Goal: Task Accomplishment & Management: Use online tool/utility

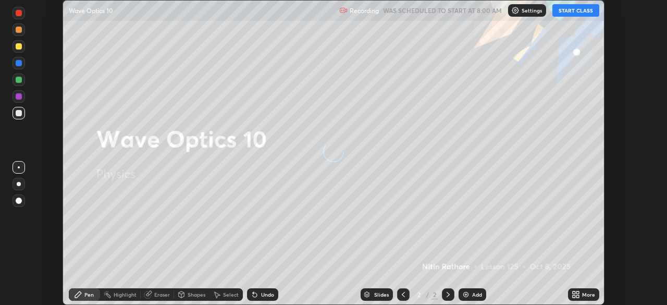
scroll to position [305, 667]
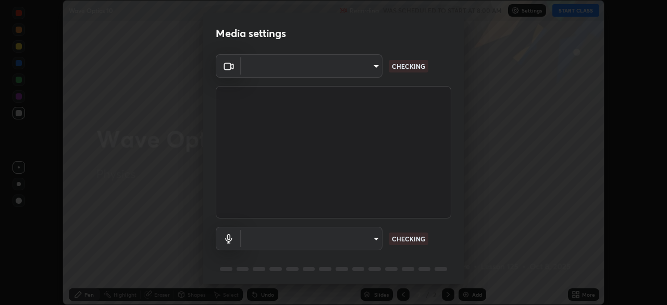
click at [369, 235] on body "Erase all Wave Optics 10 Recording WAS SCHEDULED TO START AT 8:00 AM Settings S…" at bounding box center [333, 152] width 667 height 305
type input "c6d9f4fad3682c18dafb571cd2331b3ecaaf554884ec2734a231d331960bfaec"
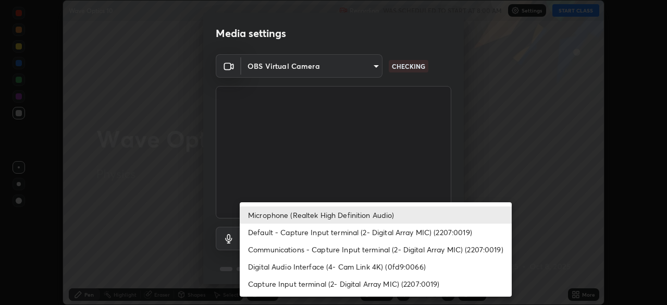
click at [366, 262] on li "Digital Audio Interface (4- Cam Link 4K) (0fd9:0066)" at bounding box center [376, 266] width 272 height 17
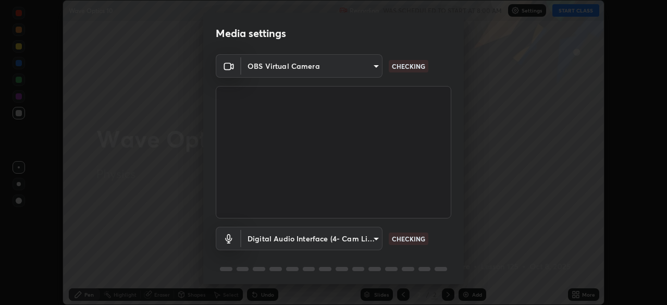
click at [356, 240] on body "Erase all Wave Optics 10 Recording WAS SCHEDULED TO START AT 8:00 AM Settings S…" at bounding box center [333, 152] width 667 height 305
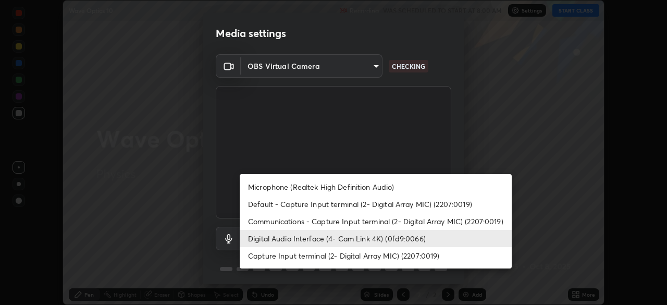
click at [360, 187] on li "Microphone (Realtek High Definition Audio)" at bounding box center [376, 186] width 272 height 17
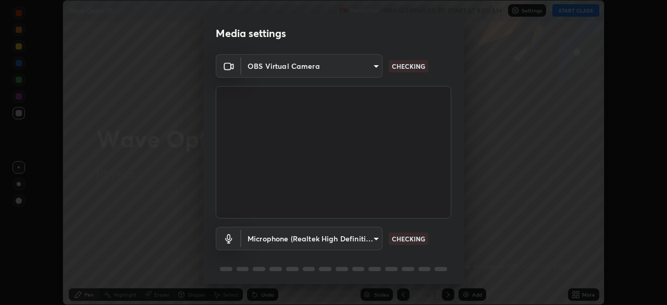
type input "08d2579e0e28a31325e46f1a0935fd135ddd04ca2428966b5fd78fa4b1a724ef"
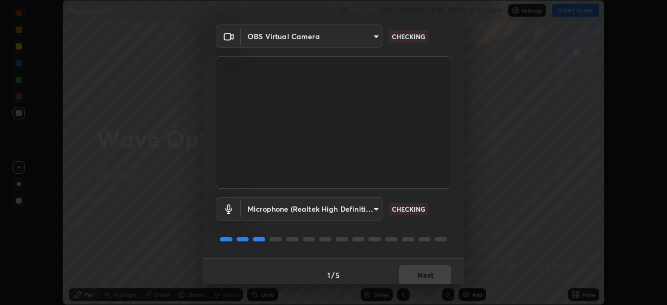
scroll to position [37, 0]
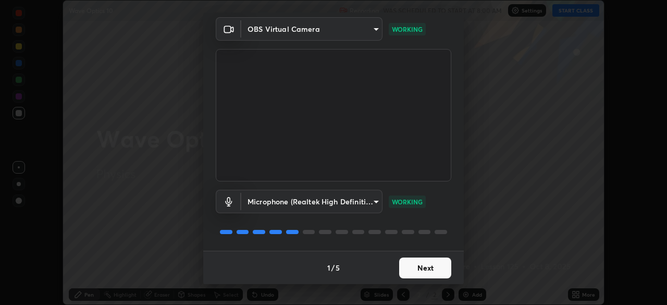
click at [432, 267] on button "Next" at bounding box center [425, 267] width 52 height 21
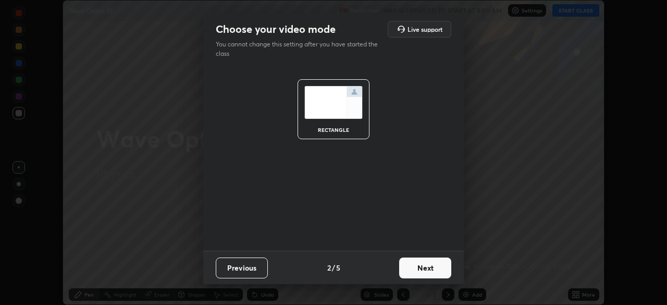
scroll to position [0, 0]
click at [432, 266] on button "Next" at bounding box center [425, 267] width 52 height 21
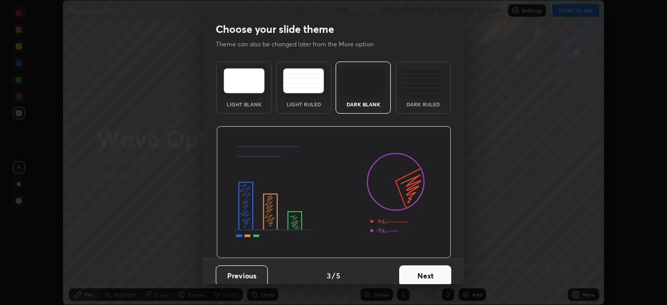
click at [432, 266] on button "Next" at bounding box center [425, 275] width 52 height 21
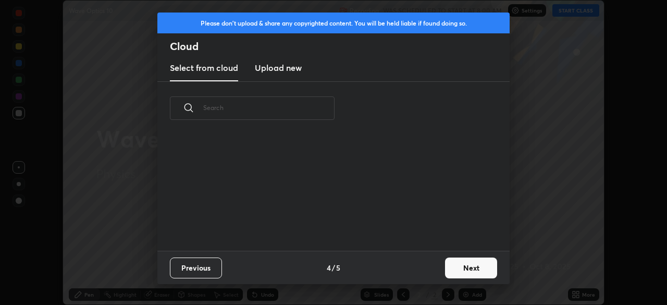
click at [428, 268] on div "Previous 4 / 5 Next" at bounding box center [333, 267] width 352 height 33
click at [461, 270] on button "Next" at bounding box center [471, 267] width 52 height 21
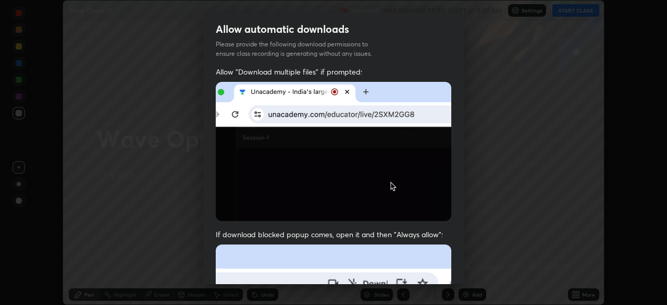
click at [464, 269] on div "Allow automatic downloads Please provide the following download permissions to …" at bounding box center [333, 152] width 667 height 305
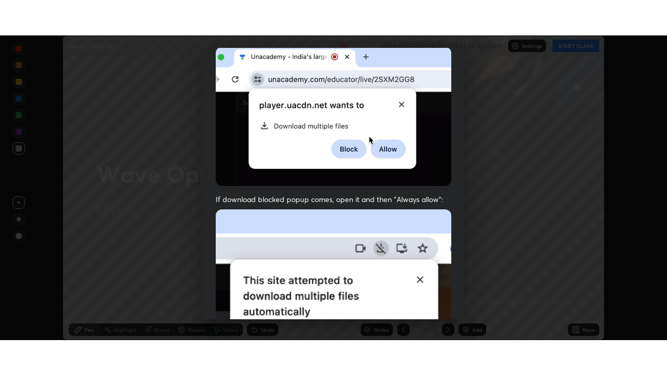
scroll to position [250, 0]
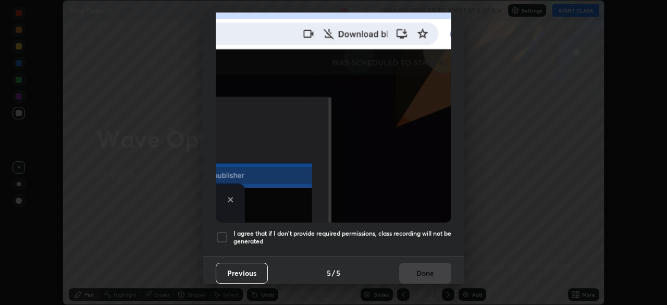
click at [376, 236] on h5 "I agree that if I don't provide required permissions, class recording will not …" at bounding box center [342, 237] width 218 height 16
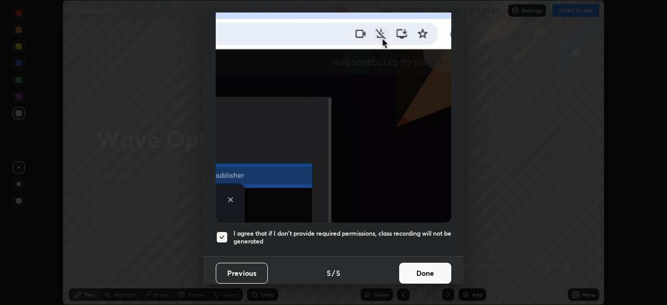
click at [412, 266] on button "Done" at bounding box center [425, 273] width 52 height 21
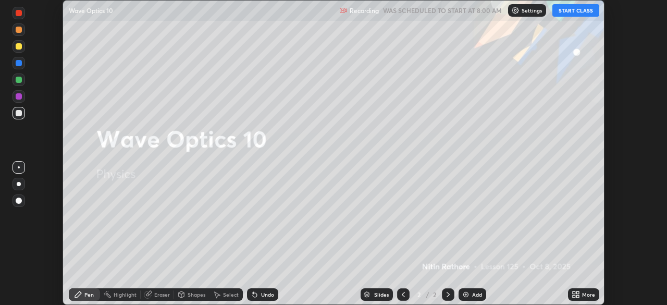
click at [577, 296] on icon at bounding box center [577, 296] width 3 height 3
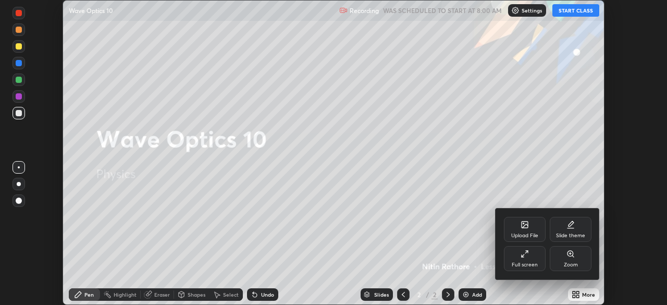
click at [524, 260] on div "Full screen" at bounding box center [525, 258] width 42 height 25
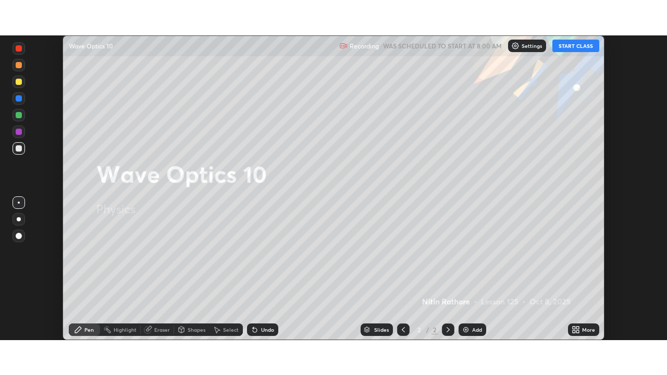
scroll to position [375, 667]
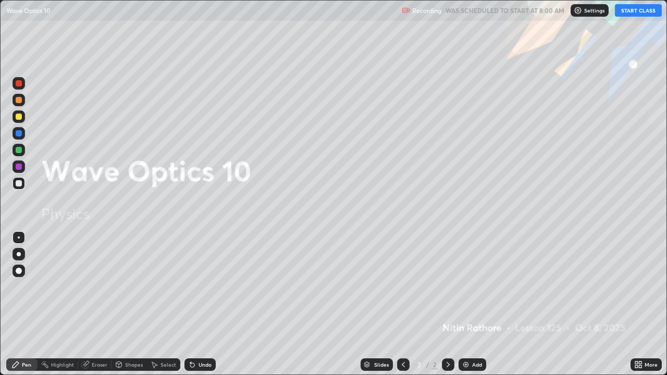
click at [629, 6] on button "START CLASS" at bounding box center [638, 10] width 47 height 13
click at [203, 304] on div "Undo" at bounding box center [205, 364] width 13 height 5
click at [473, 304] on div "Add" at bounding box center [477, 364] width 10 height 5
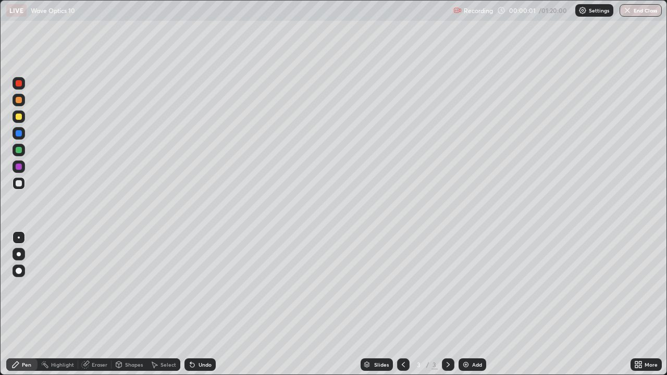
click at [19, 253] on div at bounding box center [19, 254] width 4 height 4
click at [98, 304] on div "Eraser" at bounding box center [100, 364] width 16 height 5
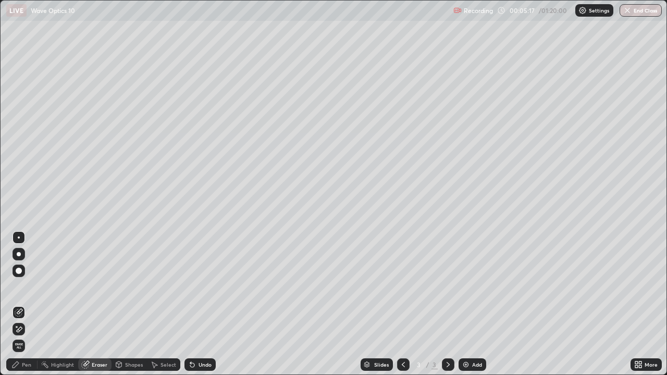
click at [23, 304] on div "Pen" at bounding box center [21, 365] width 31 height 13
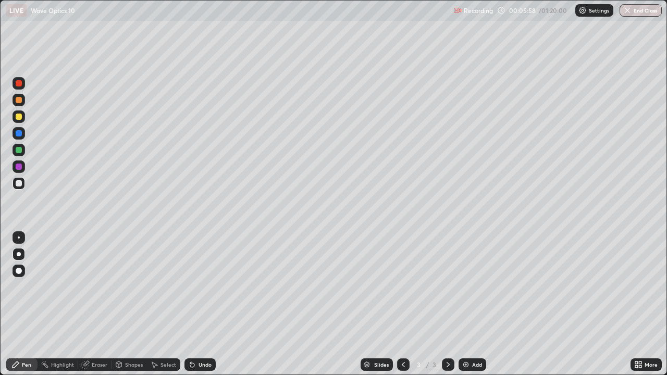
click at [132, 304] on div "Shapes" at bounding box center [129, 364] width 35 height 21
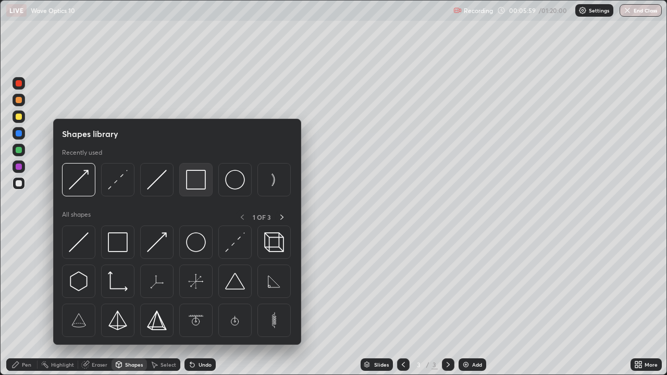
click at [198, 181] on img at bounding box center [196, 180] width 20 height 20
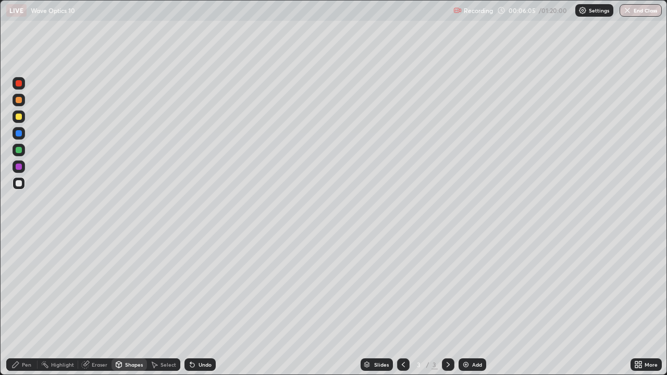
click at [460, 304] on div "Add" at bounding box center [473, 365] width 28 height 13
click at [22, 304] on div "Pen" at bounding box center [21, 365] width 31 height 13
click at [203, 304] on div "Undo" at bounding box center [199, 365] width 31 height 13
click at [204, 304] on div "Undo" at bounding box center [205, 364] width 13 height 5
click at [137, 304] on div "Shapes" at bounding box center [134, 364] width 18 height 5
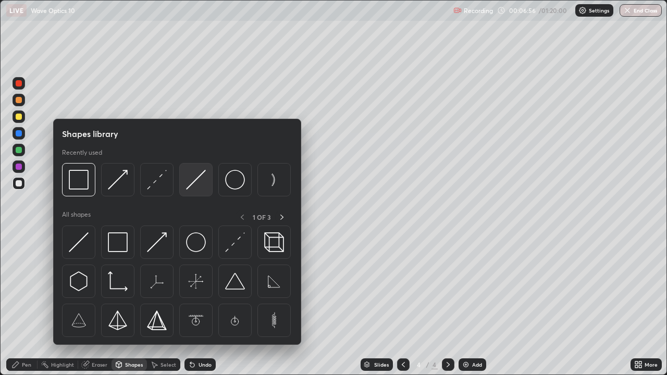
click at [197, 177] on img at bounding box center [196, 180] width 20 height 20
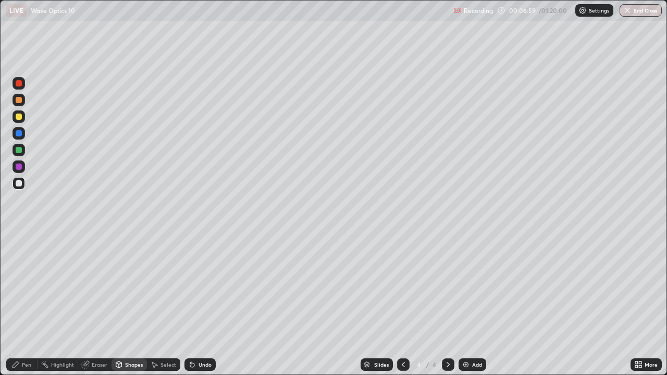
click at [31, 304] on div "Pen" at bounding box center [26, 364] width 9 height 5
click at [203, 304] on div "Undo" at bounding box center [205, 364] width 13 height 5
click at [100, 304] on div "Eraser" at bounding box center [100, 364] width 16 height 5
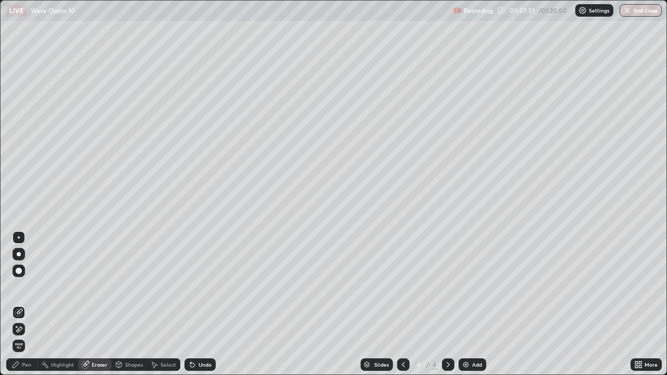
click at [31, 304] on div "Pen" at bounding box center [21, 365] width 31 height 13
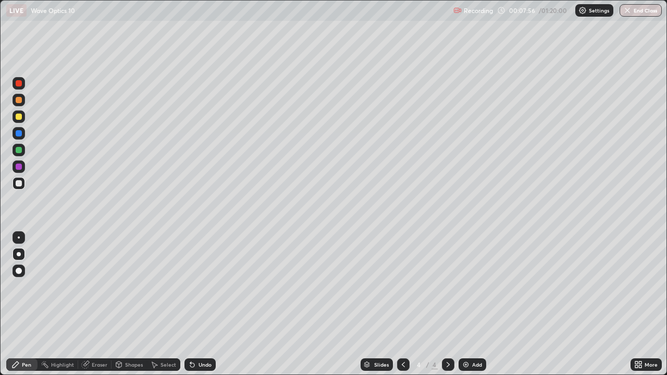
click at [95, 304] on div "Eraser" at bounding box center [94, 365] width 33 height 13
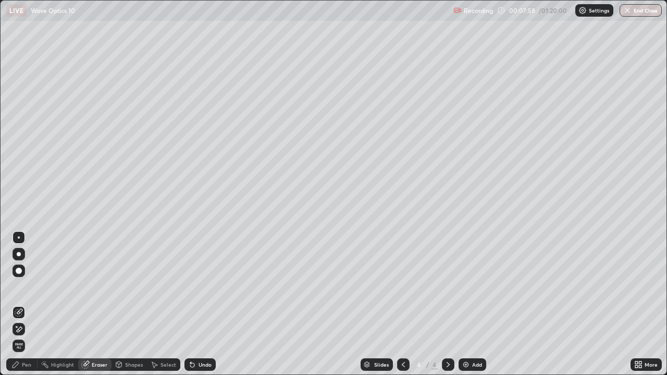
click at [17, 304] on div "Pen" at bounding box center [21, 365] width 31 height 13
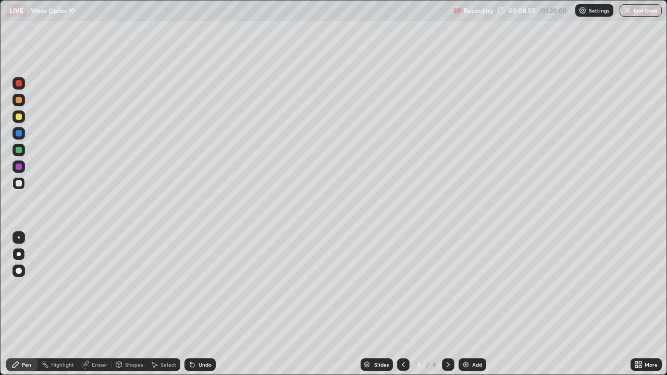
click at [400, 304] on icon at bounding box center [403, 365] width 8 height 8
click at [445, 304] on icon at bounding box center [448, 365] width 8 height 8
click at [131, 304] on div "Shapes" at bounding box center [129, 365] width 35 height 13
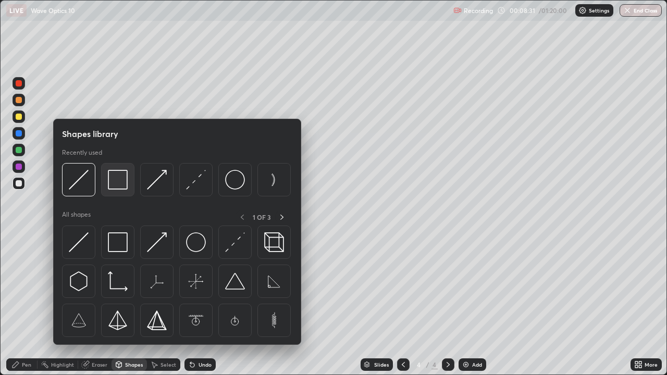
click at [124, 182] on img at bounding box center [118, 180] width 20 height 20
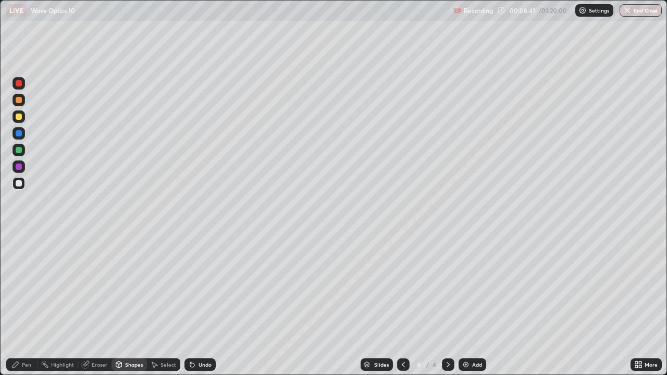
click at [470, 304] on div "Add" at bounding box center [473, 365] width 28 height 13
click at [20, 304] on div "Pen" at bounding box center [21, 365] width 31 height 13
click at [199, 304] on div "Undo" at bounding box center [205, 364] width 13 height 5
click at [132, 304] on div "Shapes" at bounding box center [134, 364] width 18 height 5
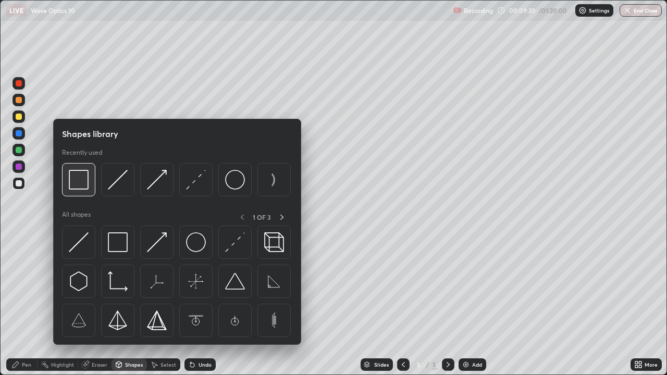
click at [80, 175] on img at bounding box center [79, 180] width 20 height 20
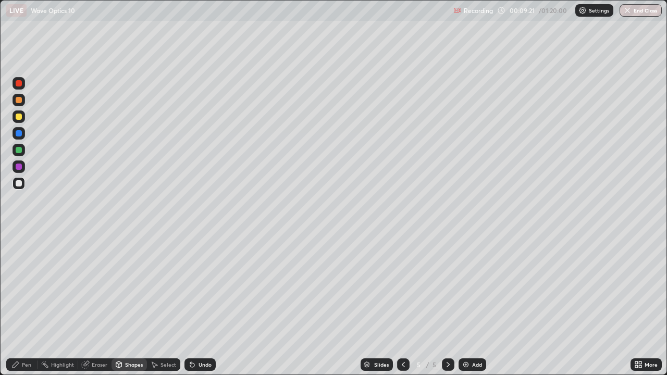
click at [17, 115] on div at bounding box center [19, 117] width 6 height 6
click at [26, 304] on div "Pen" at bounding box center [26, 364] width 9 height 5
click at [20, 185] on div at bounding box center [19, 183] width 6 height 6
click at [132, 304] on div "Shapes" at bounding box center [134, 364] width 18 height 5
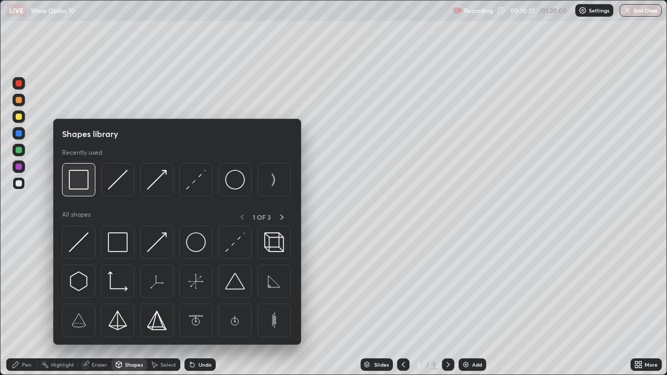
click at [88, 182] on img at bounding box center [79, 180] width 20 height 20
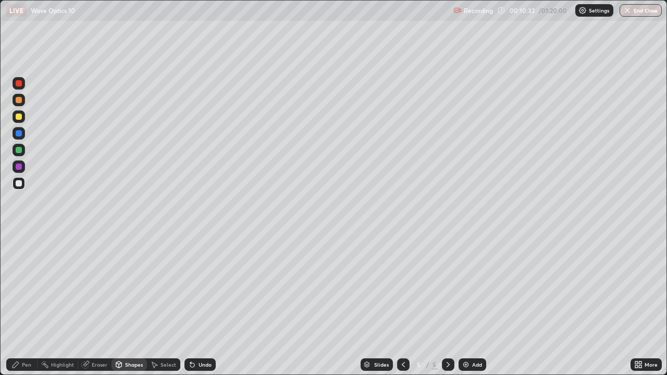
click at [22, 117] on div at bounding box center [19, 116] width 13 height 13
click at [31, 304] on div "Pen" at bounding box center [26, 364] width 9 height 5
click at [20, 185] on div at bounding box center [19, 183] width 6 height 6
click at [206, 304] on div "Undo" at bounding box center [205, 364] width 13 height 5
click at [203, 304] on div "Undo" at bounding box center [205, 364] width 13 height 5
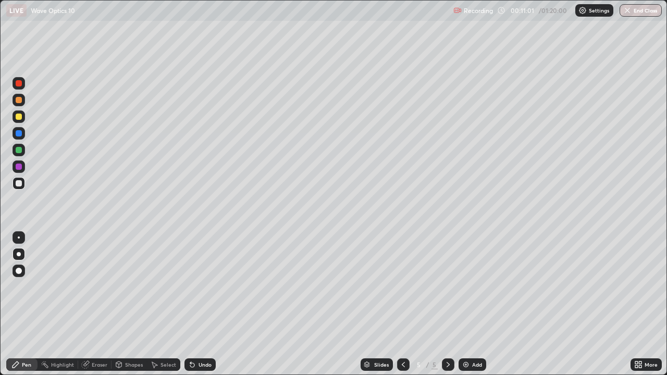
click at [123, 304] on div "Shapes" at bounding box center [129, 365] width 35 height 13
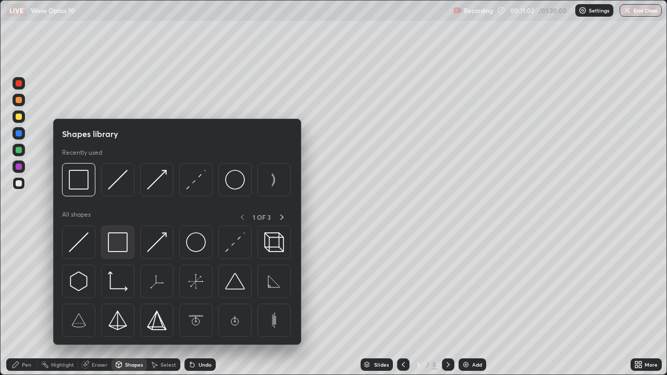
click at [116, 245] on img at bounding box center [118, 242] width 20 height 20
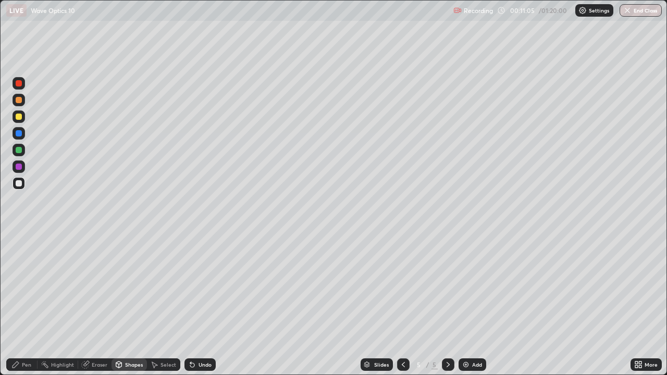
click at [23, 304] on div "Pen" at bounding box center [26, 364] width 9 height 5
click at [402, 304] on icon at bounding box center [403, 365] width 8 height 8
click at [447, 304] on icon at bounding box center [448, 365] width 8 height 8
click at [446, 304] on div at bounding box center [448, 365] width 13 height 13
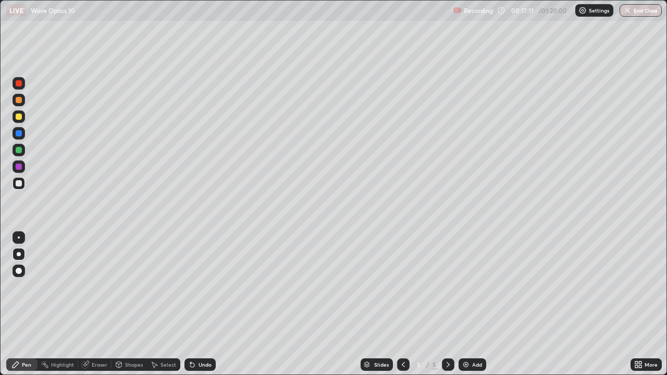
click at [466, 304] on img at bounding box center [466, 365] width 8 height 8
click at [195, 304] on icon at bounding box center [192, 365] width 8 height 8
click at [137, 304] on div "Shapes" at bounding box center [134, 364] width 18 height 5
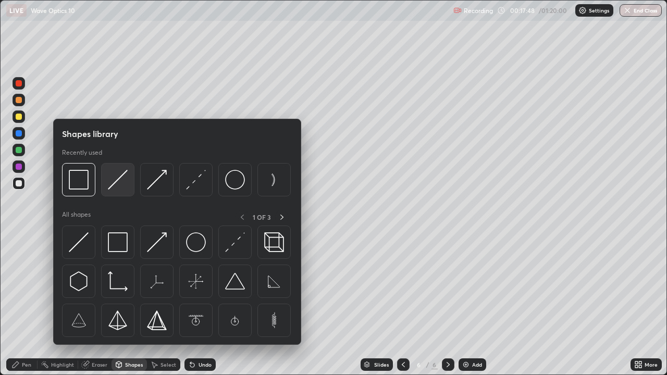
click at [125, 187] on img at bounding box center [118, 180] width 20 height 20
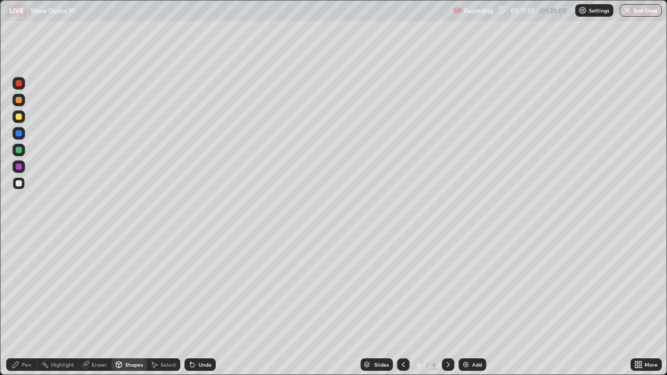
click at [24, 304] on div "Pen" at bounding box center [26, 364] width 9 height 5
click at [402, 304] on icon at bounding box center [403, 365] width 8 height 8
click at [447, 304] on icon at bounding box center [448, 365] width 8 height 8
click at [196, 304] on div "Undo" at bounding box center [199, 365] width 31 height 13
click at [193, 304] on div "Undo" at bounding box center [199, 365] width 31 height 13
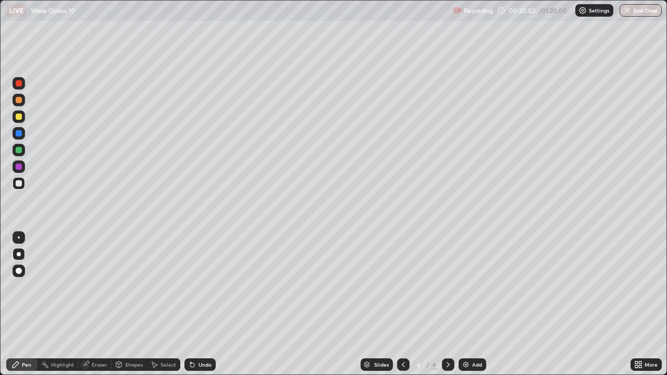
click at [199, 304] on div "Undo" at bounding box center [205, 364] width 13 height 5
click at [195, 304] on div "Undo" at bounding box center [199, 365] width 31 height 13
click at [199, 304] on div "Undo" at bounding box center [205, 364] width 13 height 5
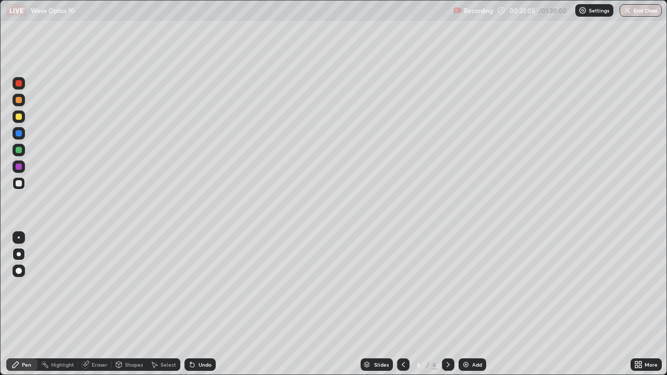
click at [466, 304] on img at bounding box center [466, 365] width 8 height 8
click at [130, 304] on div "Shapes" at bounding box center [134, 364] width 18 height 5
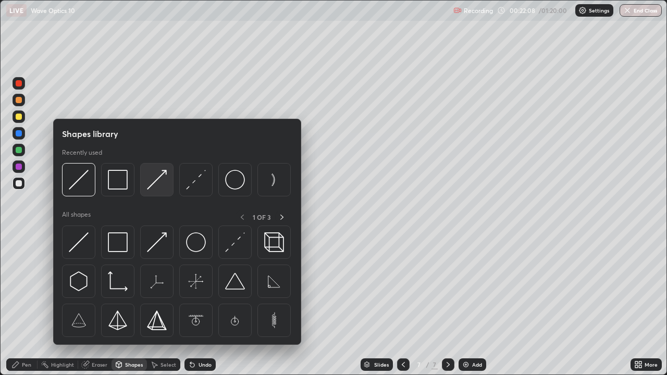
click at [158, 189] on img at bounding box center [157, 180] width 20 height 20
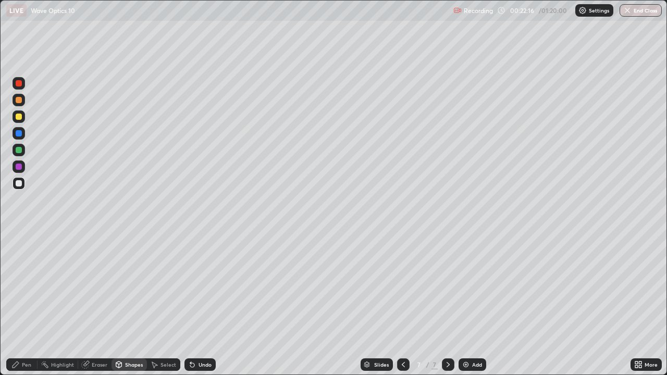
click at [18, 118] on div at bounding box center [19, 117] width 6 height 6
click at [134, 304] on div "Shapes" at bounding box center [134, 364] width 18 height 5
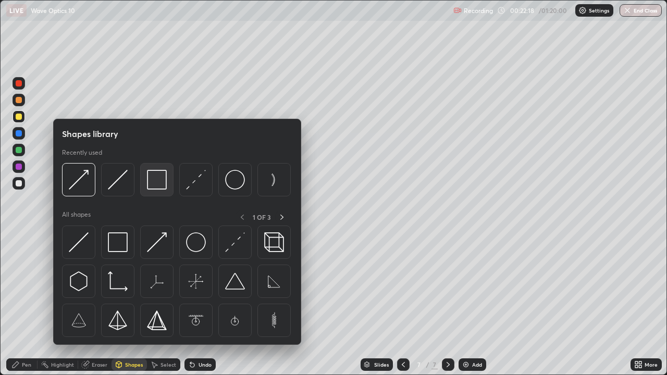
click at [158, 178] on img at bounding box center [157, 180] width 20 height 20
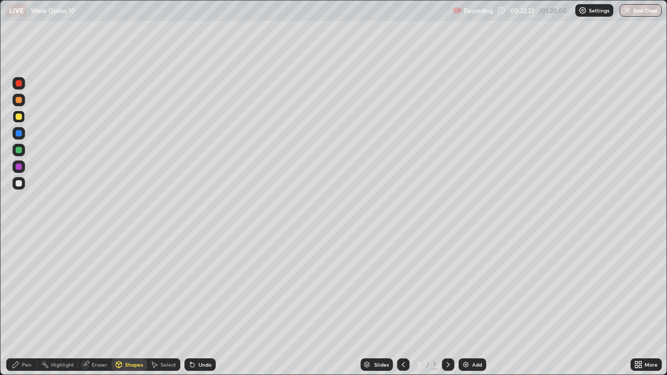
click at [24, 304] on div "Pen" at bounding box center [26, 364] width 9 height 5
click at [134, 304] on div "Shapes" at bounding box center [134, 364] width 18 height 5
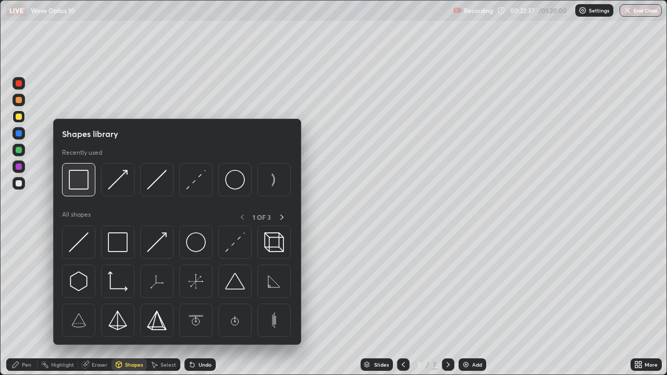
click at [83, 178] on img at bounding box center [79, 180] width 20 height 20
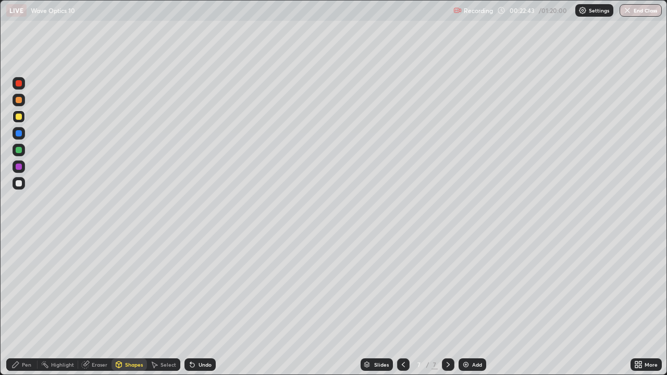
click at [23, 304] on div "Pen" at bounding box center [26, 364] width 9 height 5
click at [202, 304] on div "Undo" at bounding box center [205, 364] width 13 height 5
click at [127, 304] on div "Shapes" at bounding box center [129, 365] width 35 height 13
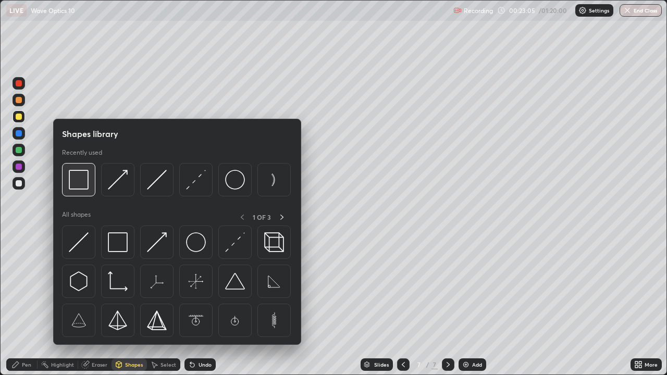
click at [91, 187] on div at bounding box center [78, 179] width 33 height 33
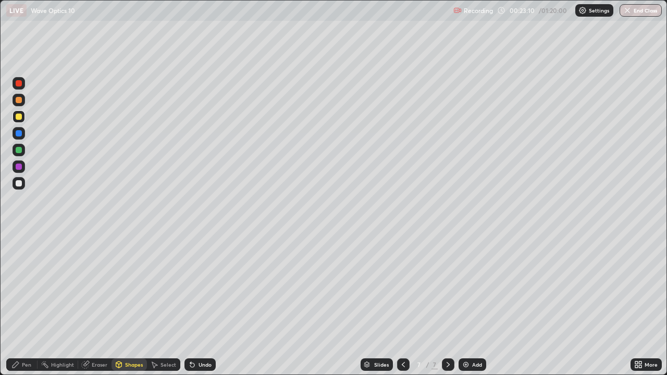
click at [17, 304] on icon at bounding box center [15, 365] width 8 height 8
click at [139, 304] on div "Shapes" at bounding box center [134, 364] width 18 height 5
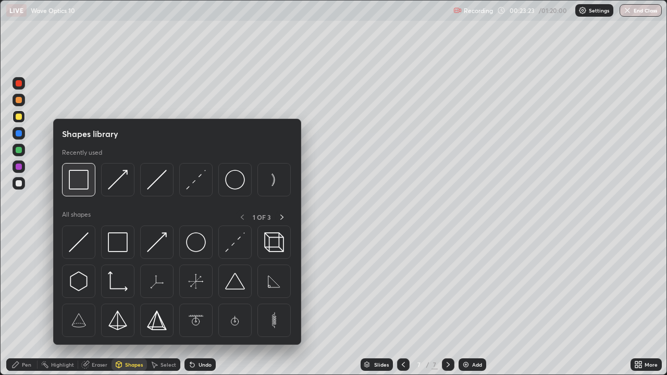
click at [83, 187] on img at bounding box center [79, 180] width 20 height 20
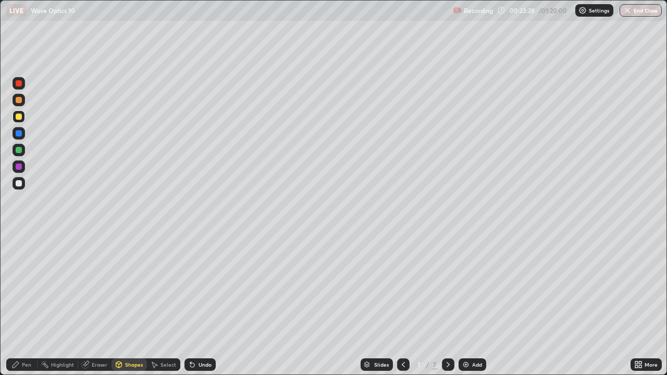
click at [17, 304] on div "Pen" at bounding box center [21, 365] width 31 height 13
click at [196, 304] on div "Undo" at bounding box center [199, 365] width 31 height 13
click at [404, 304] on icon at bounding box center [403, 365] width 8 height 8
click at [444, 304] on icon at bounding box center [448, 365] width 8 height 8
click at [129, 304] on div "Shapes" at bounding box center [134, 364] width 18 height 5
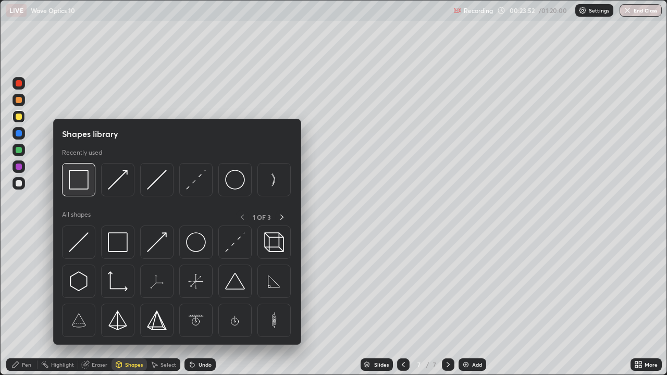
click at [79, 185] on img at bounding box center [79, 180] width 20 height 20
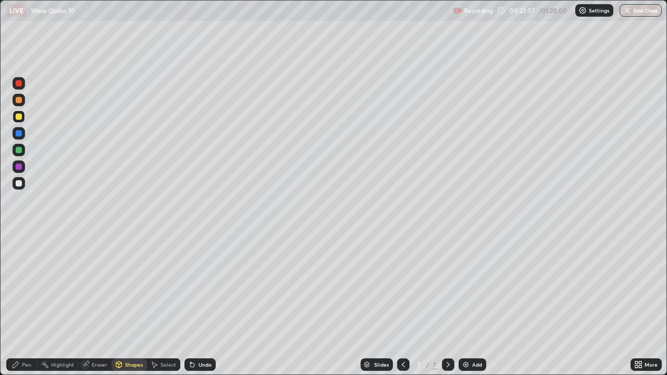
click at [165, 304] on div "Select" at bounding box center [169, 364] width 16 height 5
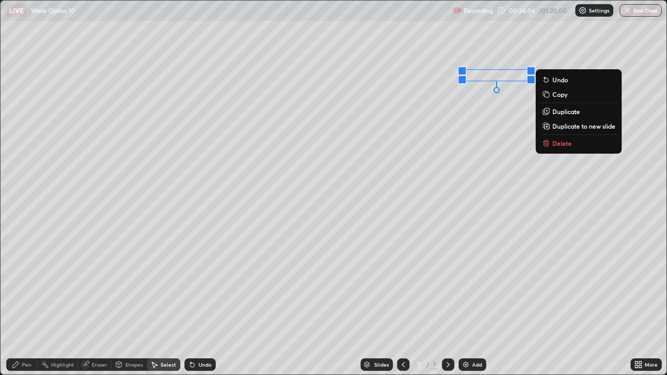
click at [24, 304] on div "Pen" at bounding box center [21, 365] width 31 height 13
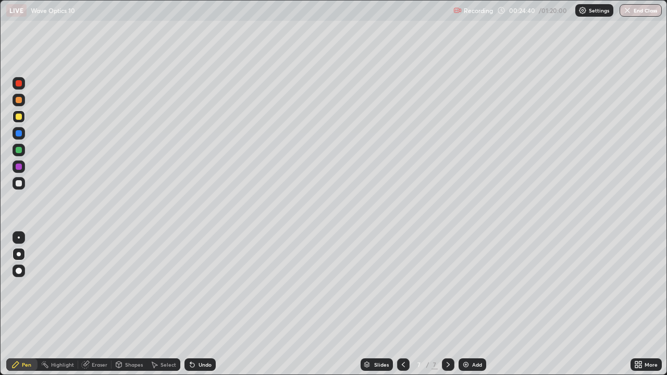
click at [402, 304] on icon at bounding box center [403, 365] width 8 height 8
click at [444, 304] on icon at bounding box center [448, 365] width 8 height 8
click at [21, 184] on div at bounding box center [19, 183] width 6 height 6
click at [401, 304] on icon at bounding box center [403, 365] width 8 height 8
click at [448, 304] on icon at bounding box center [448, 365] width 8 height 8
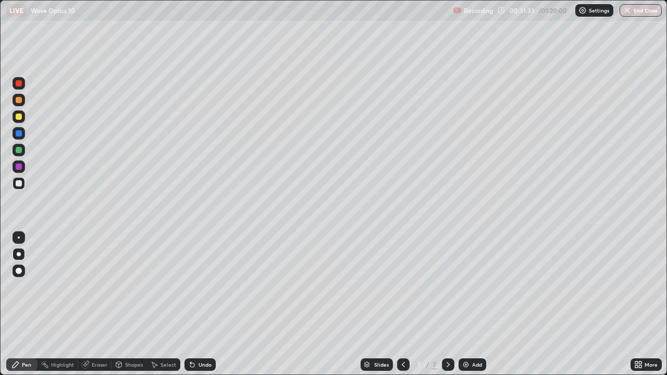
click at [467, 304] on img at bounding box center [466, 365] width 8 height 8
click at [205, 304] on div "Undo" at bounding box center [205, 364] width 13 height 5
click at [203, 304] on div "Undo" at bounding box center [199, 365] width 31 height 13
click at [469, 304] on div "Add" at bounding box center [473, 365] width 28 height 13
click at [199, 304] on div "Undo" at bounding box center [205, 364] width 13 height 5
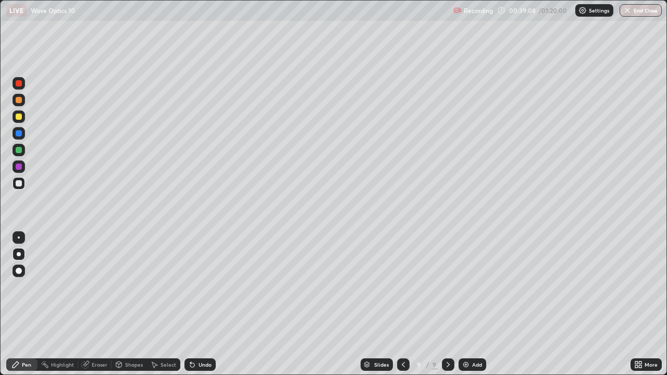
click at [198, 304] on div "Undo" at bounding box center [197, 364] width 35 height 21
click at [203, 304] on div "Undo" at bounding box center [199, 365] width 31 height 13
click at [201, 304] on div "Undo" at bounding box center [199, 365] width 31 height 13
click at [199, 304] on div "Undo" at bounding box center [199, 365] width 31 height 13
click at [200, 304] on div "Undo" at bounding box center [199, 365] width 31 height 13
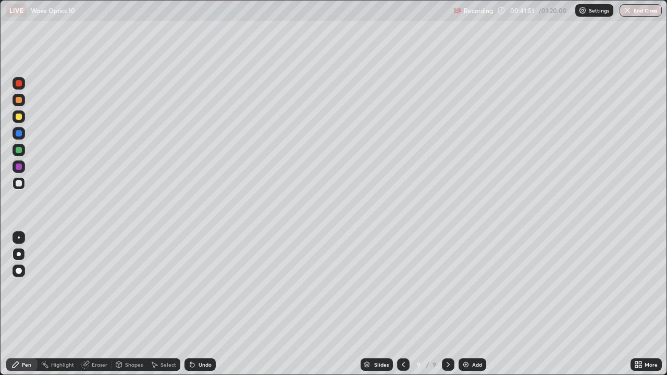
click at [200, 304] on div "Undo" at bounding box center [199, 365] width 31 height 13
click at [199, 304] on div "Undo" at bounding box center [199, 365] width 31 height 13
click at [200, 304] on div "Undo" at bounding box center [199, 365] width 31 height 13
click at [198, 304] on div "Undo" at bounding box center [199, 365] width 31 height 13
click at [104, 304] on div "Eraser" at bounding box center [100, 364] width 16 height 5
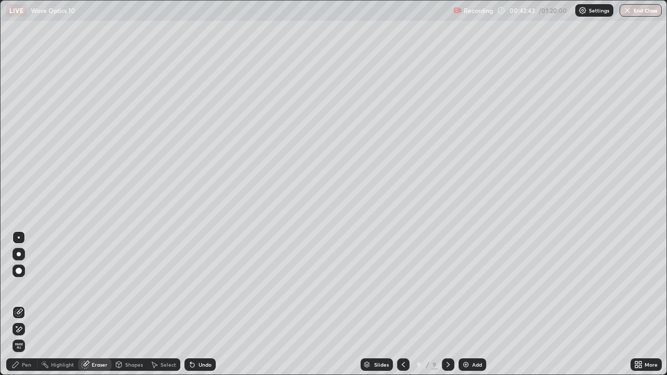
click at [26, 304] on div "Pen" at bounding box center [26, 364] width 9 height 5
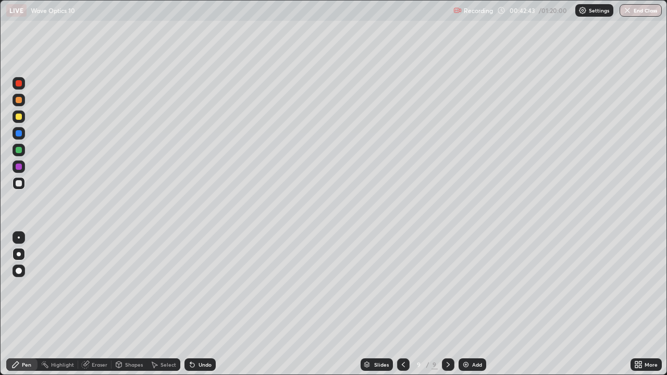
click at [18, 114] on div at bounding box center [19, 117] width 6 height 6
click at [467, 304] on img at bounding box center [466, 365] width 8 height 8
click at [399, 304] on icon at bounding box center [403, 365] width 8 height 8
click at [400, 304] on icon at bounding box center [403, 365] width 8 height 8
click at [403, 304] on icon at bounding box center [403, 365] width 8 height 8
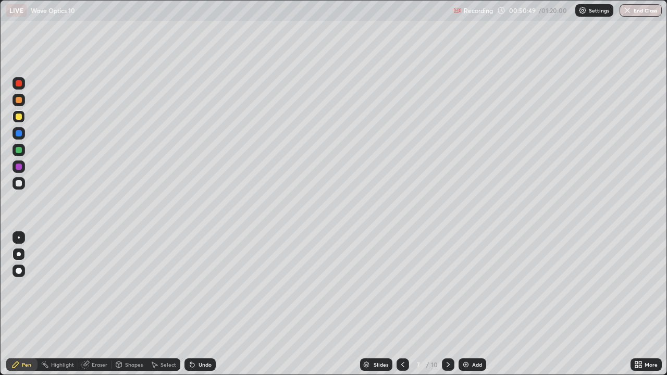
click at [445, 304] on icon at bounding box center [448, 365] width 8 height 8
click at [442, 304] on div at bounding box center [448, 365] width 13 height 13
click at [446, 304] on icon at bounding box center [448, 365] width 8 height 8
click at [167, 304] on div "Select" at bounding box center [169, 364] width 16 height 5
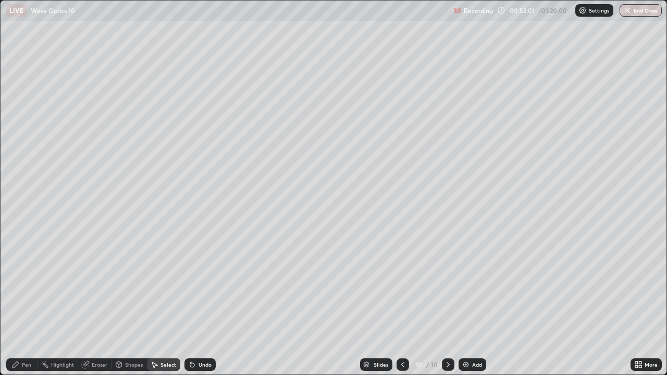
click at [135, 304] on div "Shapes" at bounding box center [134, 364] width 18 height 5
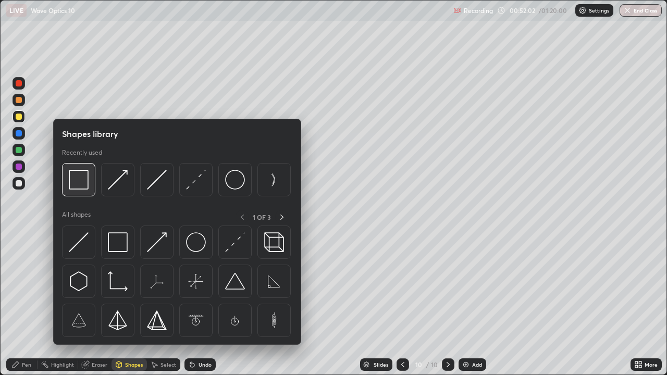
click at [85, 183] on img at bounding box center [79, 180] width 20 height 20
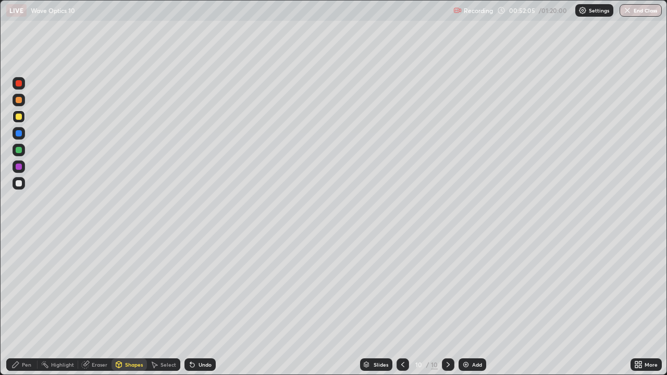
click at [28, 304] on div "Pen" at bounding box center [21, 365] width 31 height 13
click at [19, 189] on div at bounding box center [19, 183] width 13 height 13
click at [470, 304] on div "Add" at bounding box center [473, 365] width 28 height 13
click at [397, 304] on div at bounding box center [403, 365] width 13 height 13
click at [158, 304] on div "Select" at bounding box center [163, 365] width 33 height 13
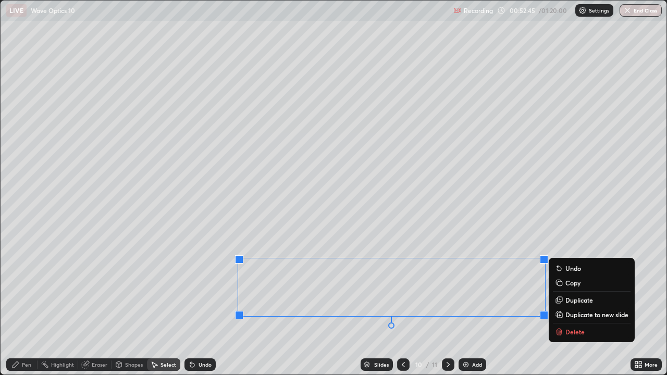
click at [583, 304] on p "Duplicate to new slide" at bounding box center [596, 315] width 63 height 8
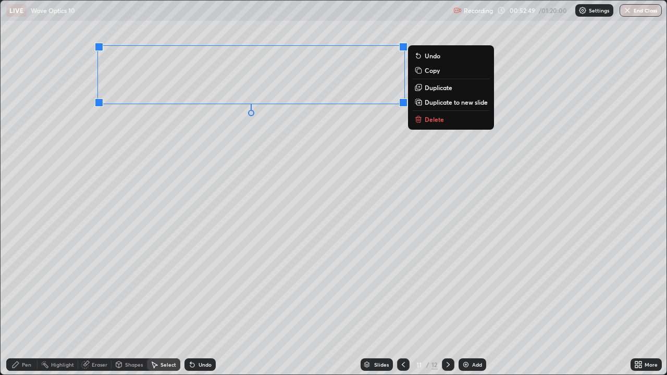
click at [92, 304] on div "Eraser" at bounding box center [100, 364] width 16 height 5
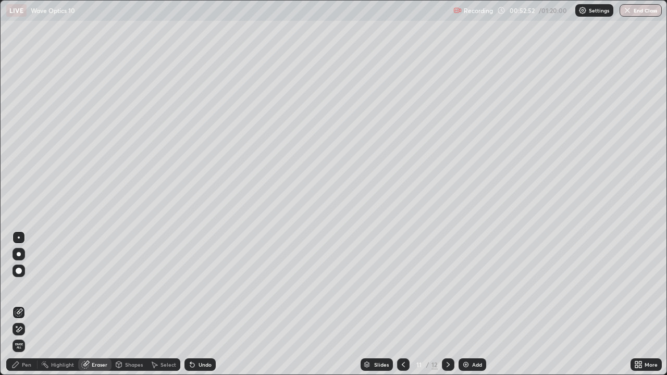
click at [23, 304] on div "Pen" at bounding box center [26, 364] width 9 height 5
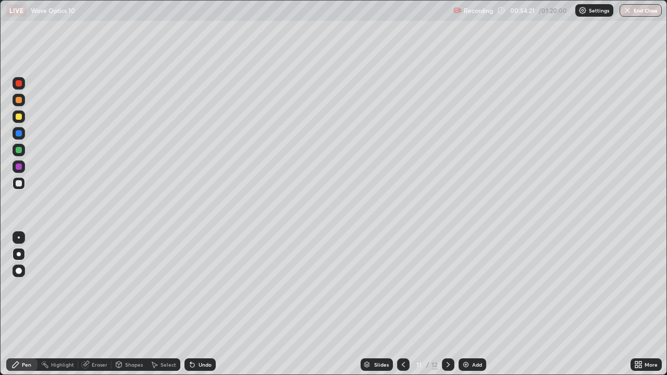
click at [138, 304] on div "Shapes" at bounding box center [134, 364] width 18 height 5
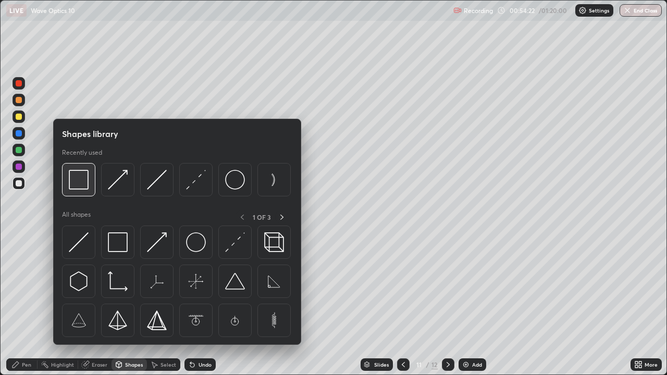
click at [87, 182] on img at bounding box center [79, 180] width 20 height 20
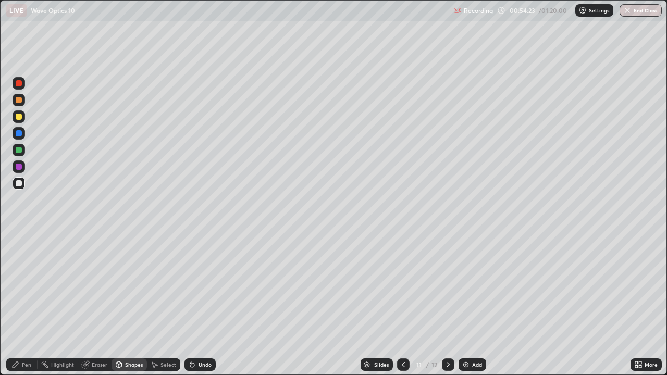
click at [19, 116] on div at bounding box center [19, 117] width 6 height 6
click at [27, 304] on div "Pen" at bounding box center [26, 364] width 9 height 5
click at [402, 304] on icon at bounding box center [403, 365] width 8 height 8
click at [448, 304] on icon at bounding box center [448, 365] width 8 height 8
click at [446, 304] on icon at bounding box center [448, 365] width 8 height 8
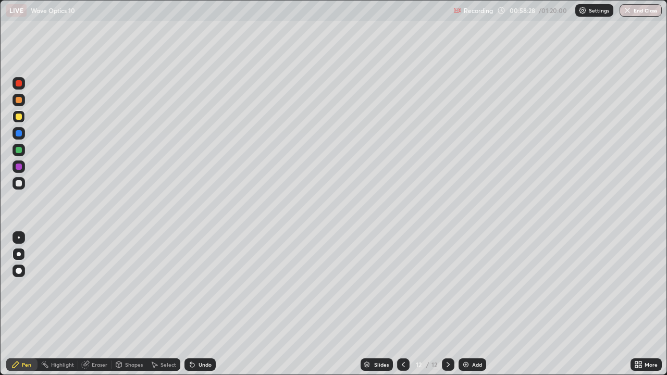
click at [18, 185] on div at bounding box center [19, 183] width 6 height 6
click at [127, 304] on div "Shapes" at bounding box center [134, 364] width 18 height 5
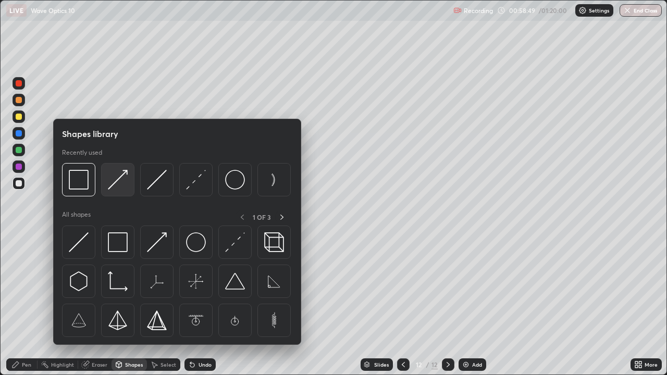
click at [124, 183] on img at bounding box center [118, 180] width 20 height 20
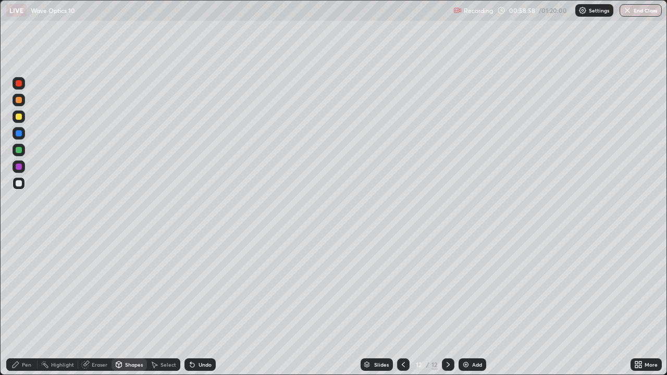
click at [130, 304] on div "Shapes" at bounding box center [134, 364] width 18 height 5
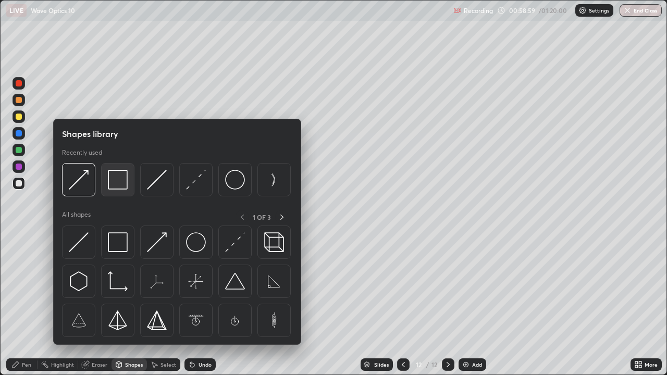
click at [127, 187] on img at bounding box center [118, 180] width 20 height 20
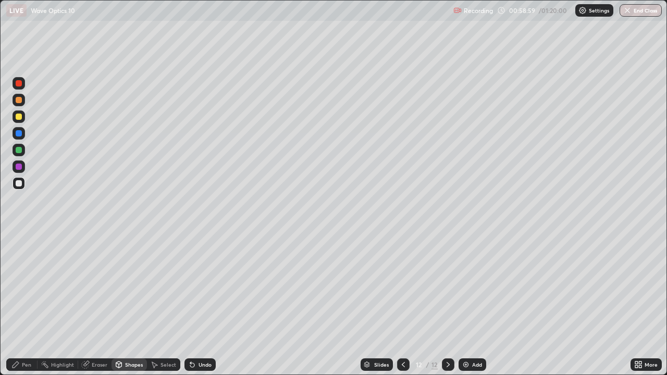
click at [19, 116] on div at bounding box center [19, 117] width 6 height 6
click at [205, 304] on div "Undo" at bounding box center [205, 364] width 13 height 5
click at [19, 304] on div "Pen" at bounding box center [21, 365] width 31 height 13
click at [17, 187] on div at bounding box center [19, 183] width 13 height 13
click at [133, 304] on div "Shapes" at bounding box center [129, 365] width 35 height 13
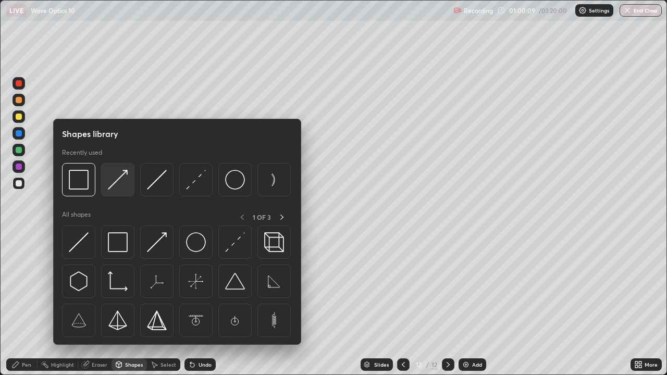
click at [126, 184] on img at bounding box center [118, 180] width 20 height 20
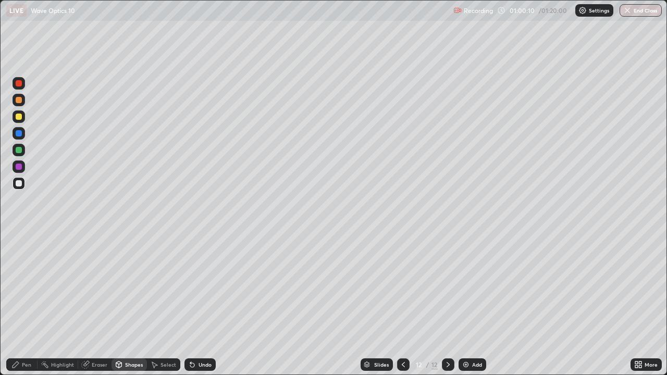
click at [20, 152] on div at bounding box center [19, 150] width 6 height 6
click at [16, 304] on icon at bounding box center [16, 365] width 6 height 6
click at [19, 184] on div at bounding box center [19, 183] width 6 height 6
click at [20, 168] on div at bounding box center [19, 167] width 6 height 6
click at [129, 304] on div "Shapes" at bounding box center [134, 364] width 18 height 5
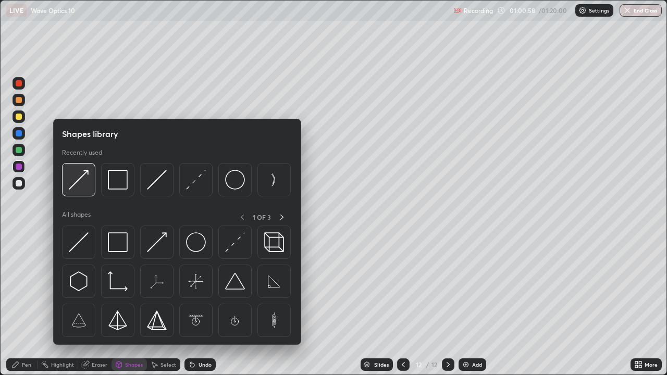
click at [80, 187] on img at bounding box center [79, 180] width 20 height 20
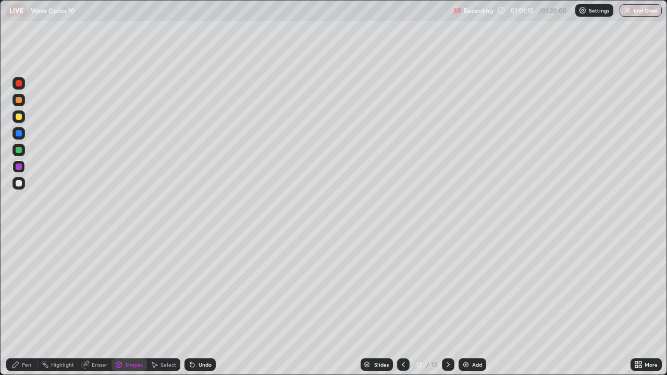
click at [22, 304] on div "Pen" at bounding box center [26, 364] width 9 height 5
click at [19, 185] on div at bounding box center [19, 183] width 6 height 6
click at [22, 118] on div at bounding box center [19, 116] width 13 height 13
click at [19, 100] on div at bounding box center [19, 100] width 6 height 6
click at [130, 304] on div "Shapes" at bounding box center [134, 364] width 18 height 5
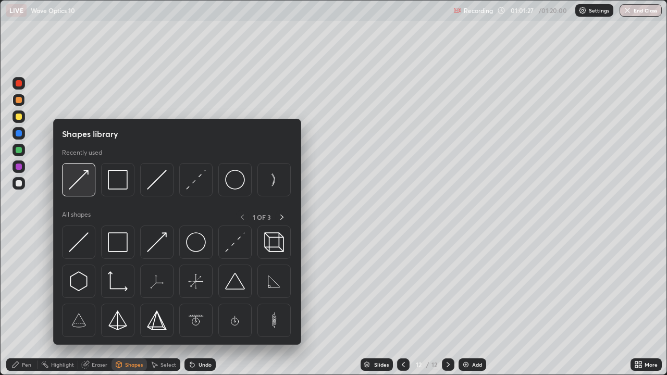
click at [78, 186] on img at bounding box center [79, 180] width 20 height 20
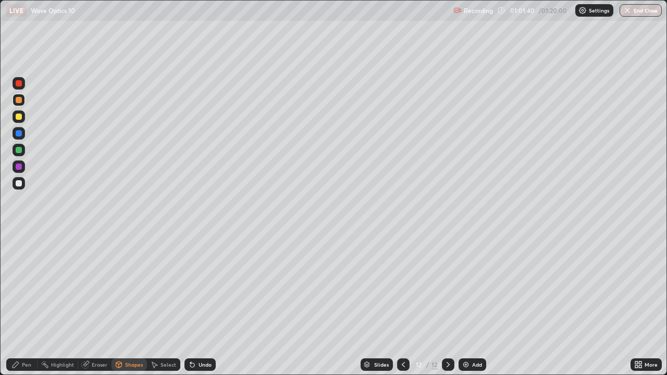
click at [18, 185] on div at bounding box center [19, 183] width 6 height 6
click at [21, 304] on div "Pen" at bounding box center [21, 365] width 31 height 13
click at [101, 304] on div "Eraser" at bounding box center [100, 364] width 16 height 5
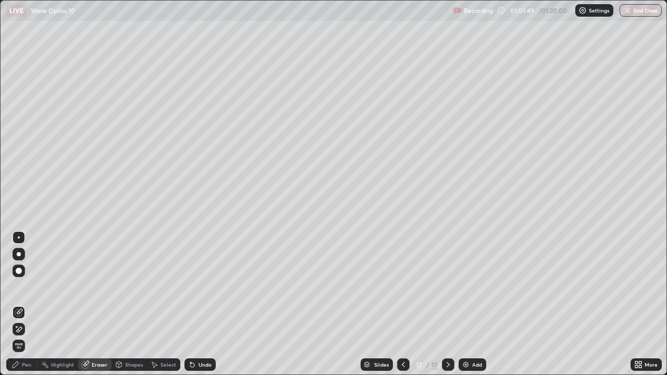
click at [21, 304] on div "Pen" at bounding box center [21, 365] width 31 height 13
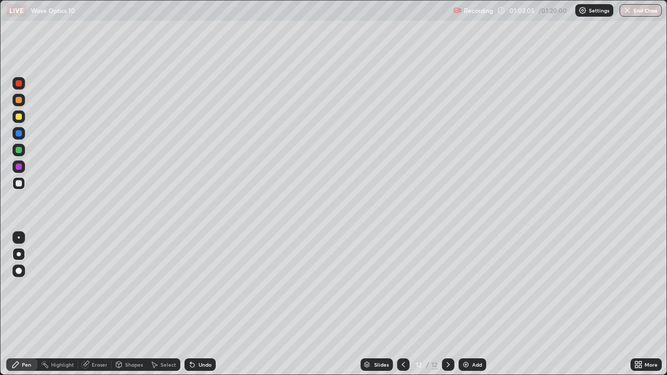
click at [20, 133] on div at bounding box center [19, 133] width 6 height 6
click at [119, 304] on icon at bounding box center [119, 366] width 0 height 4
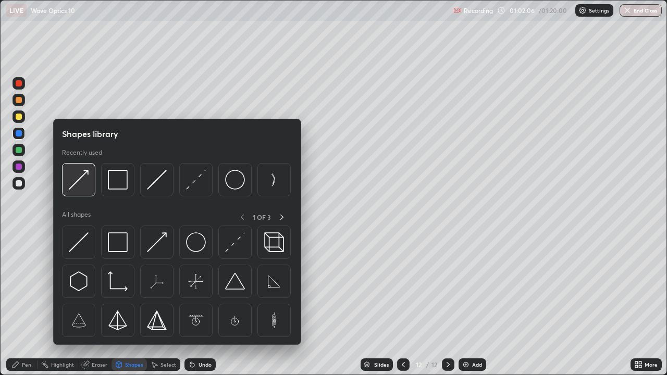
click at [82, 183] on img at bounding box center [79, 180] width 20 height 20
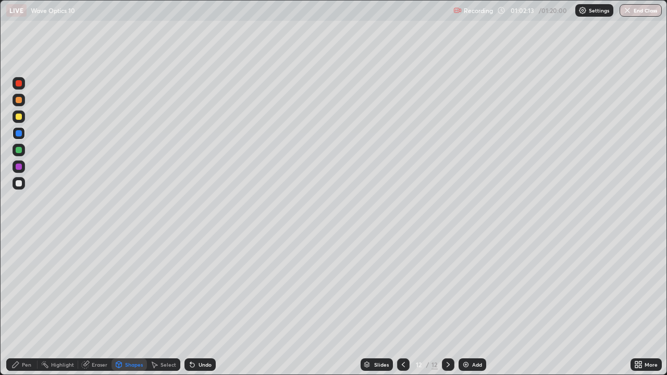
click at [201, 304] on div "Undo" at bounding box center [205, 364] width 13 height 5
click at [20, 304] on div "Pen" at bounding box center [21, 365] width 31 height 13
click at [20, 182] on div at bounding box center [19, 183] width 6 height 6
click at [202, 304] on div "Undo" at bounding box center [199, 365] width 31 height 13
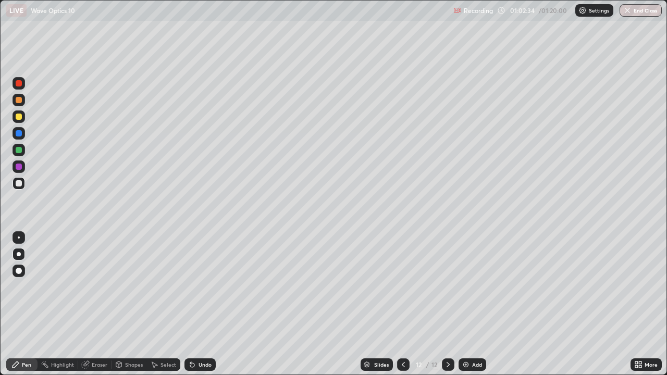
click at [193, 304] on icon at bounding box center [192, 365] width 4 height 4
click at [199, 304] on div "Undo" at bounding box center [205, 364] width 13 height 5
click at [194, 304] on icon at bounding box center [192, 365] width 8 height 8
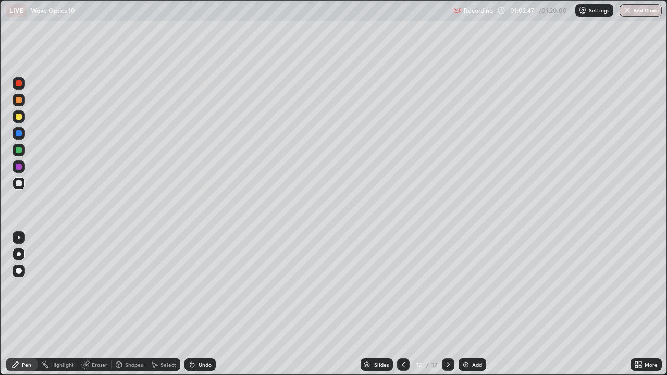
click at [14, 87] on div at bounding box center [19, 83] width 13 height 13
click at [122, 304] on div "Shapes" at bounding box center [129, 365] width 35 height 13
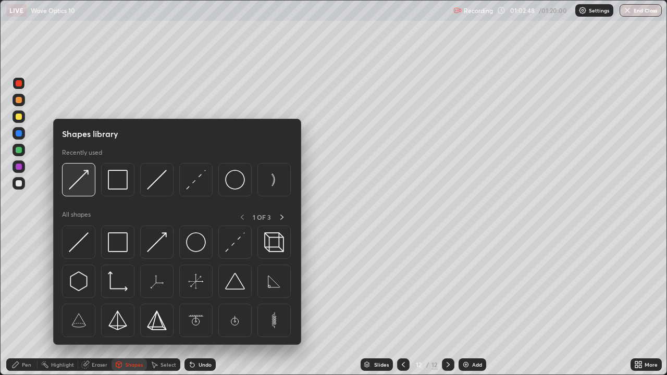
click at [78, 180] on img at bounding box center [79, 180] width 20 height 20
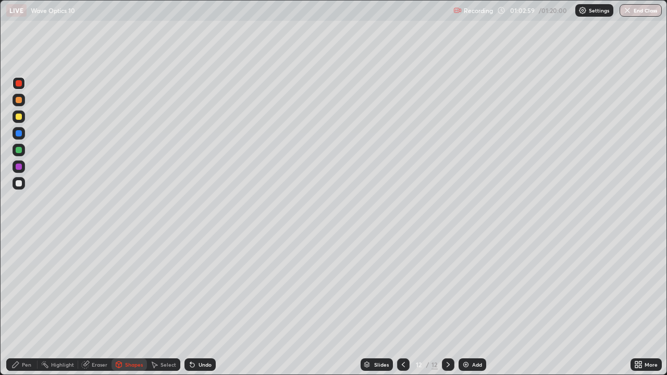
click at [25, 304] on div "Pen" at bounding box center [26, 364] width 9 height 5
click at [17, 186] on div at bounding box center [19, 183] width 6 height 6
click at [126, 304] on div "Shapes" at bounding box center [134, 364] width 18 height 5
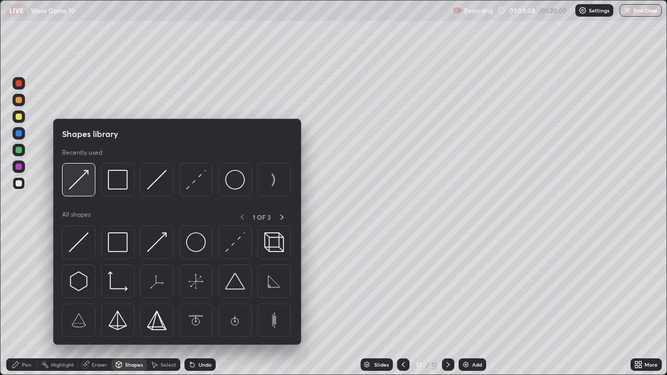
click at [75, 179] on img at bounding box center [79, 180] width 20 height 20
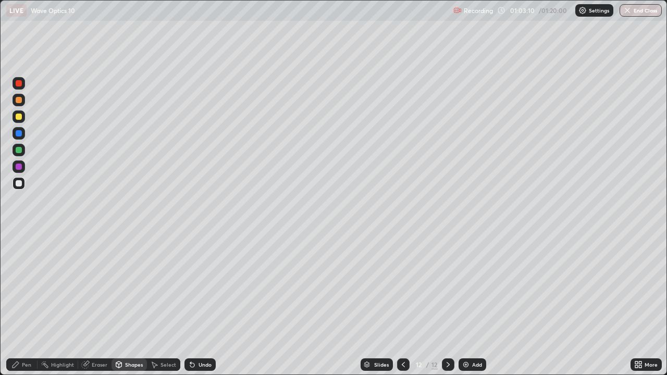
click at [19, 117] on div at bounding box center [19, 117] width 6 height 6
click at [19, 154] on div at bounding box center [19, 150] width 13 height 13
click at [201, 304] on div "Undo" at bounding box center [205, 364] width 13 height 5
click at [24, 304] on div "Pen" at bounding box center [26, 364] width 9 height 5
click at [20, 184] on div at bounding box center [19, 183] width 6 height 6
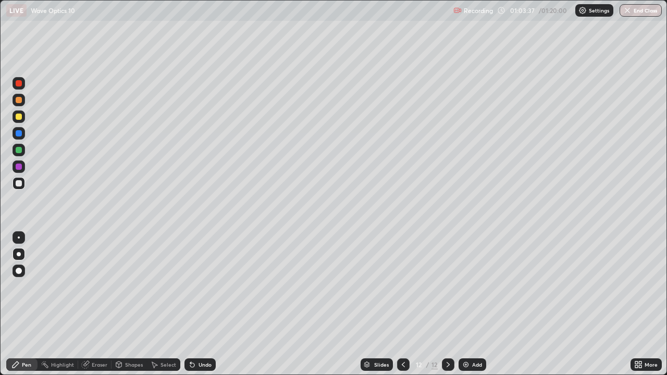
click at [18, 116] on div at bounding box center [19, 117] width 6 height 6
click at [20, 168] on div at bounding box center [19, 167] width 6 height 6
click at [18, 134] on div at bounding box center [19, 133] width 6 height 6
click at [92, 304] on div "Eraser" at bounding box center [100, 364] width 16 height 5
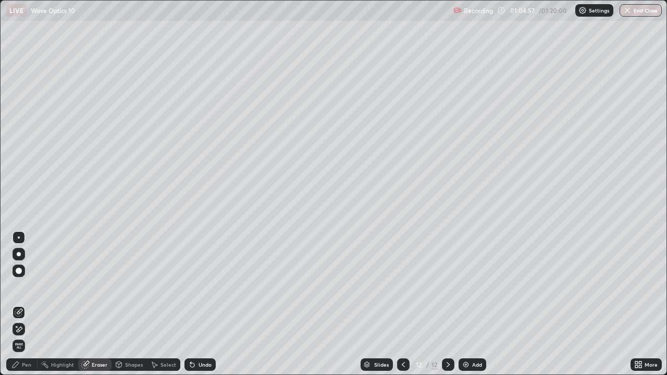
click at [19, 304] on icon at bounding box center [15, 365] width 8 height 8
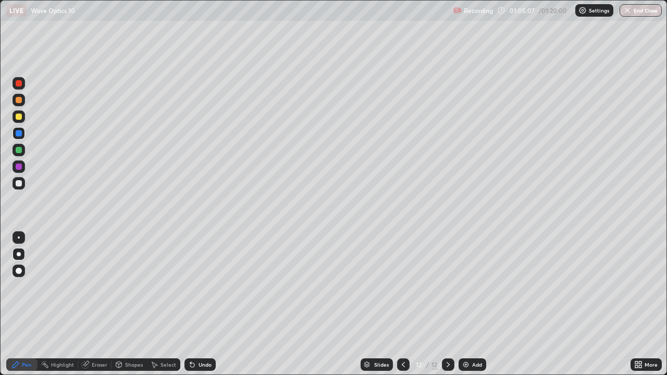
click at [19, 183] on div at bounding box center [19, 183] width 6 height 6
click at [16, 116] on div at bounding box center [19, 117] width 6 height 6
click at [630, 14] on img "button" at bounding box center [627, 10] width 8 height 8
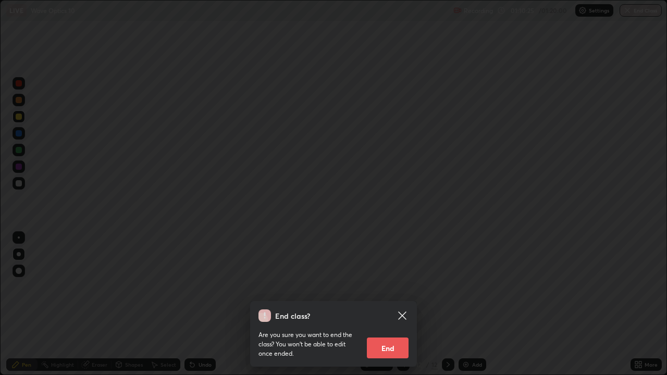
click at [387, 304] on button "End" at bounding box center [388, 348] width 42 height 21
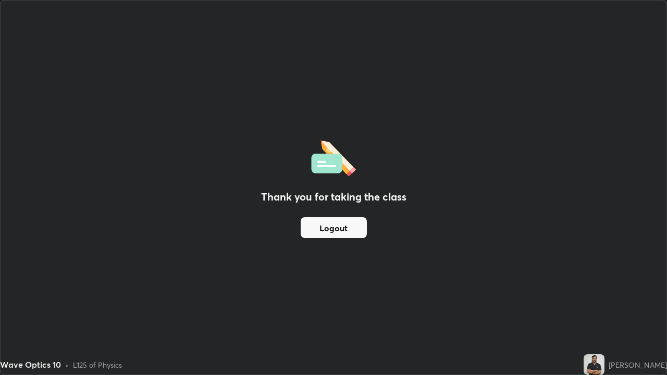
click at [339, 228] on button "Logout" at bounding box center [334, 227] width 66 height 21
